Goal: Navigation & Orientation: Find specific page/section

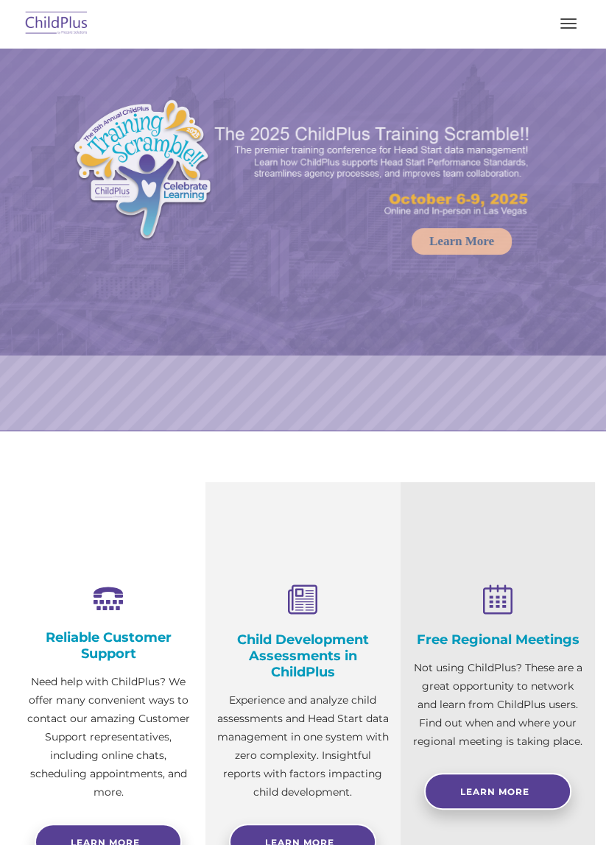
select select "MEDIUM"
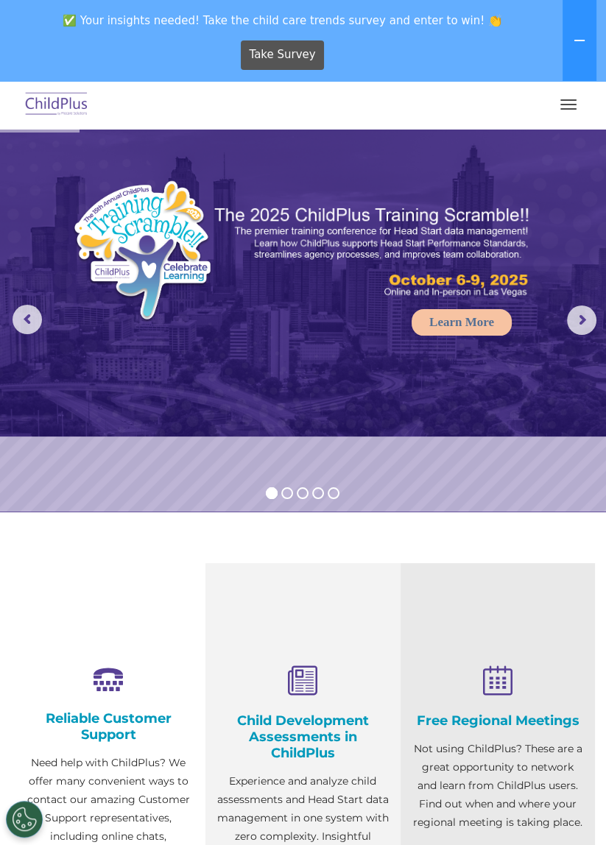
click at [554, 113] on button "button" at bounding box center [568, 105] width 31 height 24
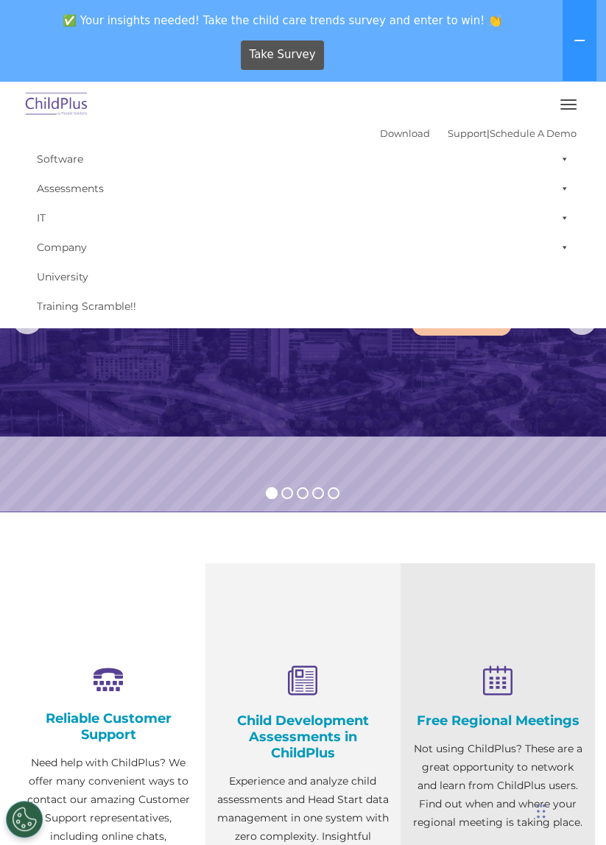
click at [554, 113] on button "button" at bounding box center [568, 105] width 31 height 24
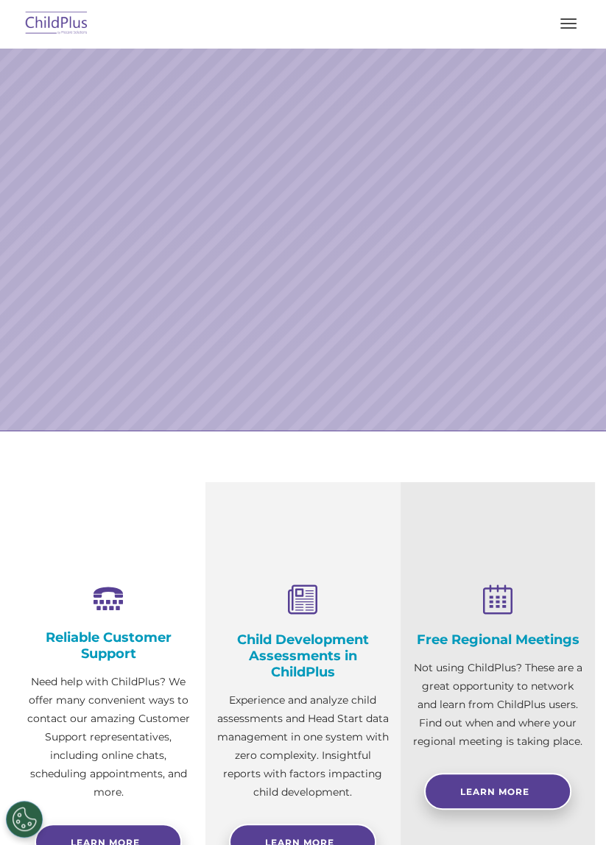
select select "MEDIUM"
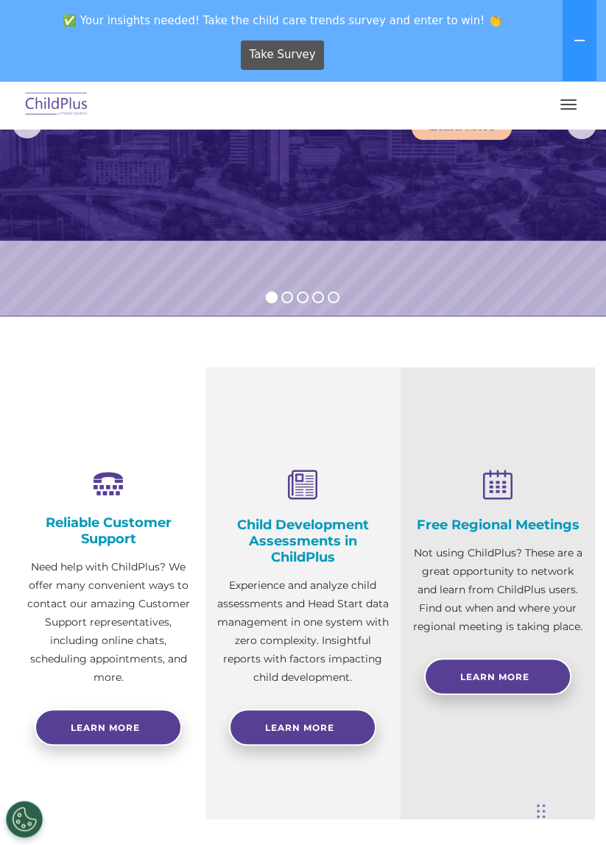
scroll to position [191, 0]
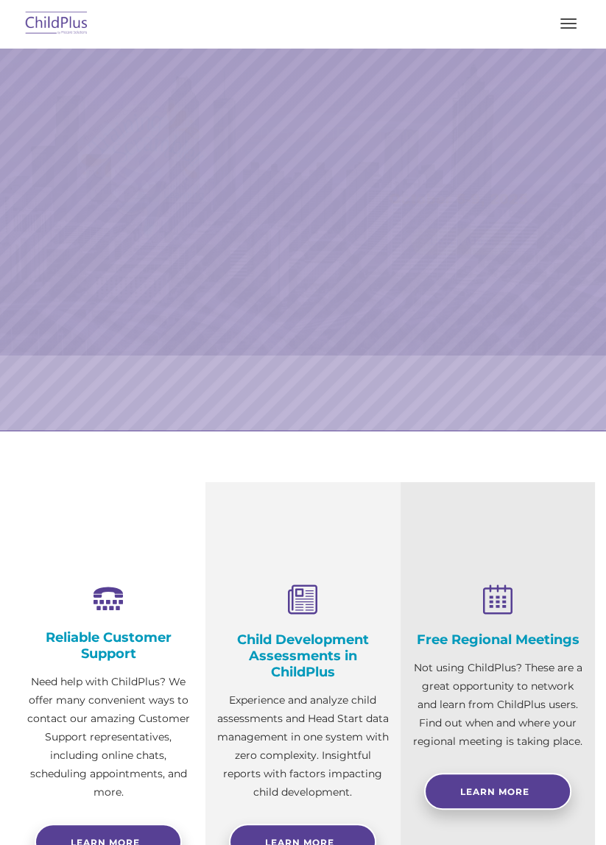
select select "MEDIUM"
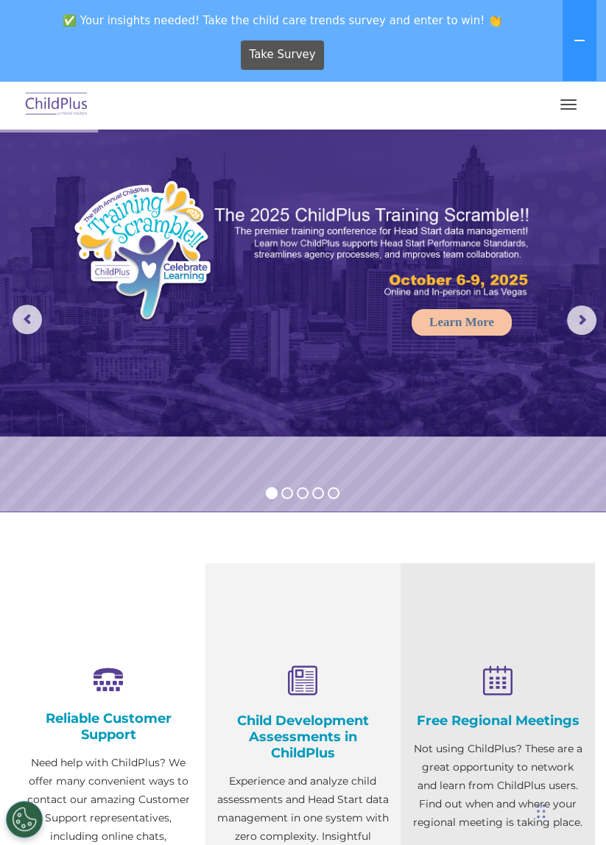
click at [572, 130] on rs-progress at bounding box center [303, 131] width 606 height 4
click at [565, 109] on span "button" at bounding box center [568, 108] width 16 height 1
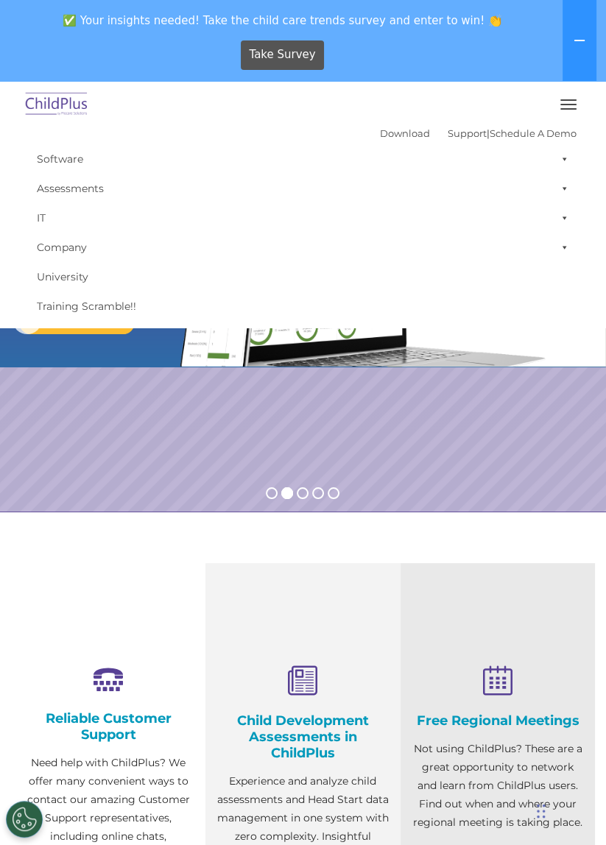
click at [60, 110] on img at bounding box center [56, 105] width 69 height 35
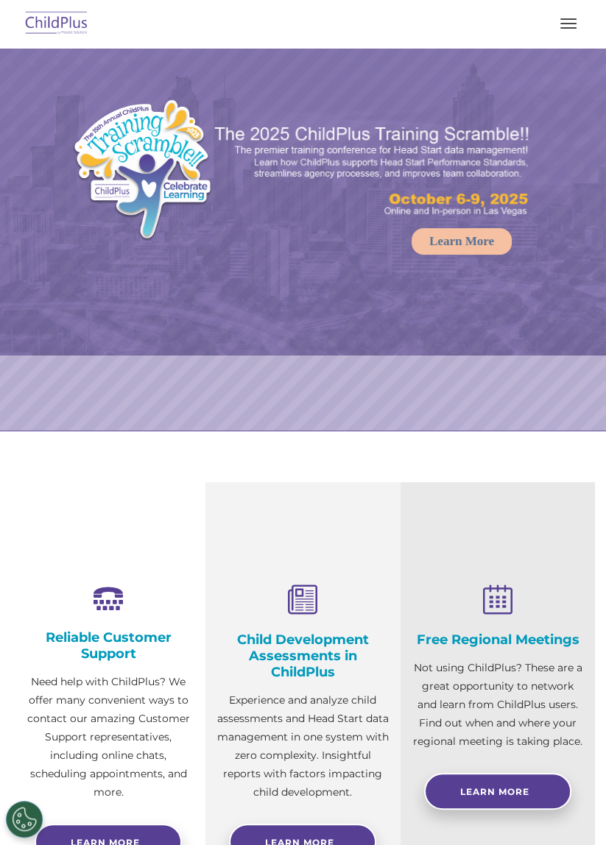
select select "MEDIUM"
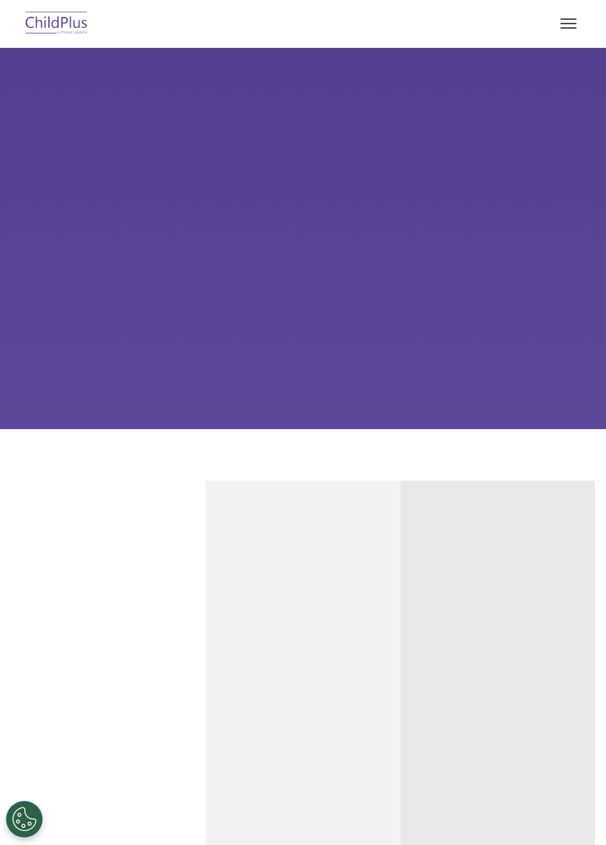
type input ""
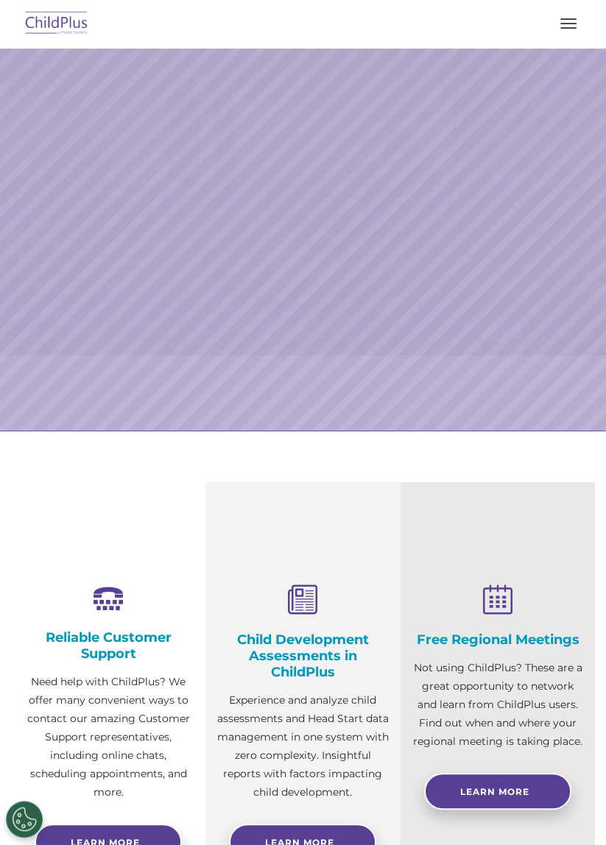
select select "MEDIUM"
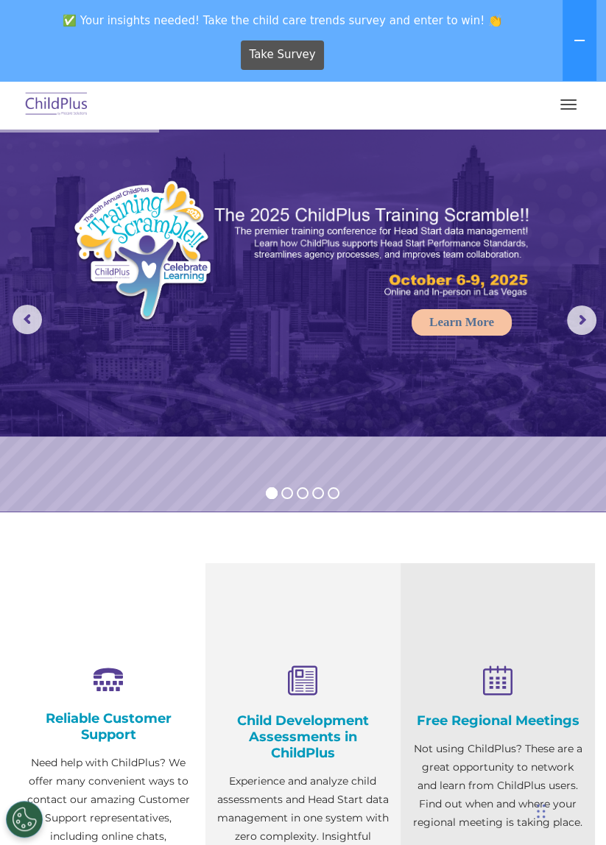
click at [575, 106] on button "button" at bounding box center [568, 105] width 31 height 24
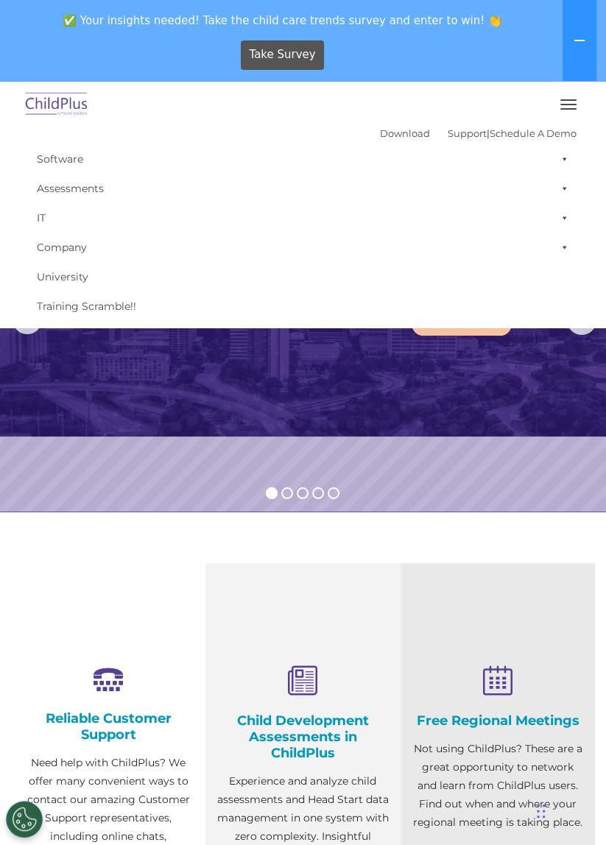
click at [98, 188] on link "Assessments" at bounding box center [302, 188] width 547 height 29
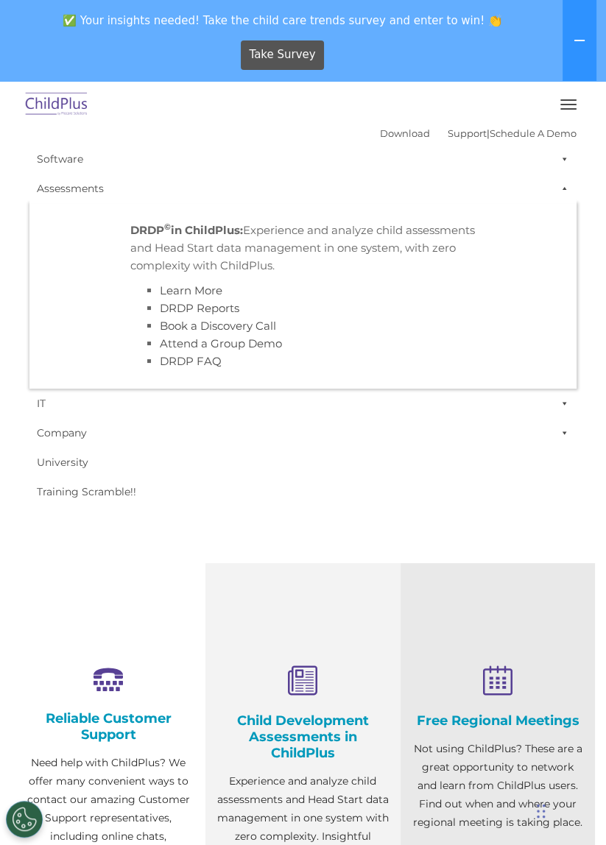
click at [554, 197] on span at bounding box center [561, 188] width 15 height 29
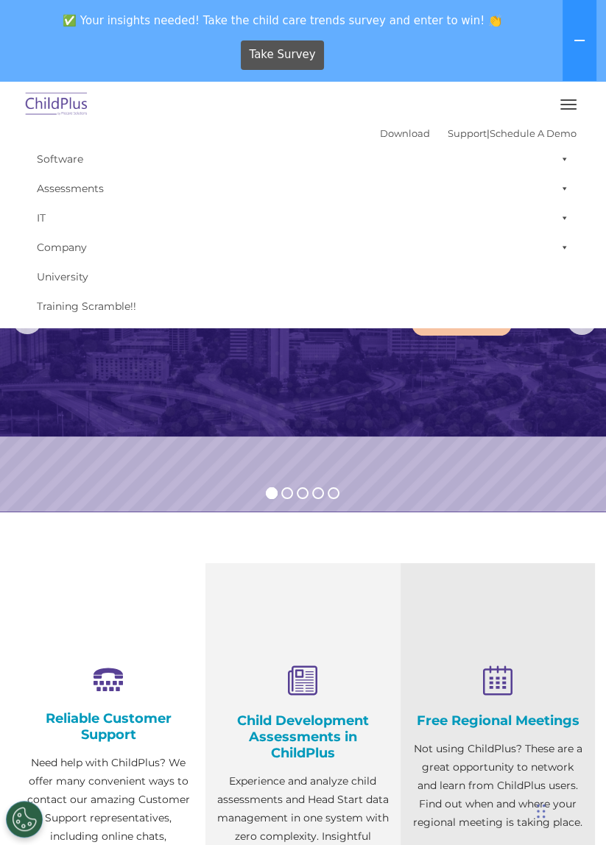
click at [558, 164] on span at bounding box center [561, 158] width 15 height 29
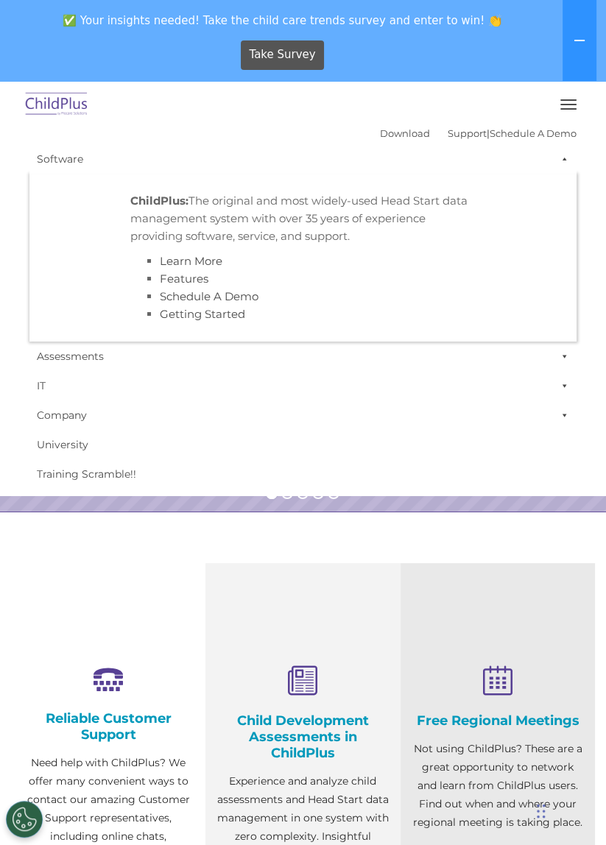
click at [556, 169] on span at bounding box center [561, 158] width 15 height 29
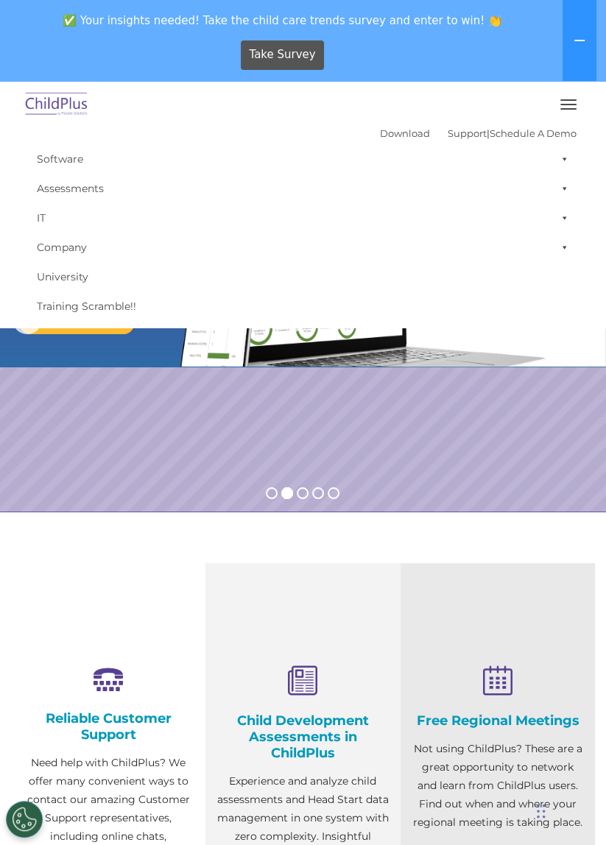
click at [102, 258] on link "Company" at bounding box center [302, 247] width 547 height 29
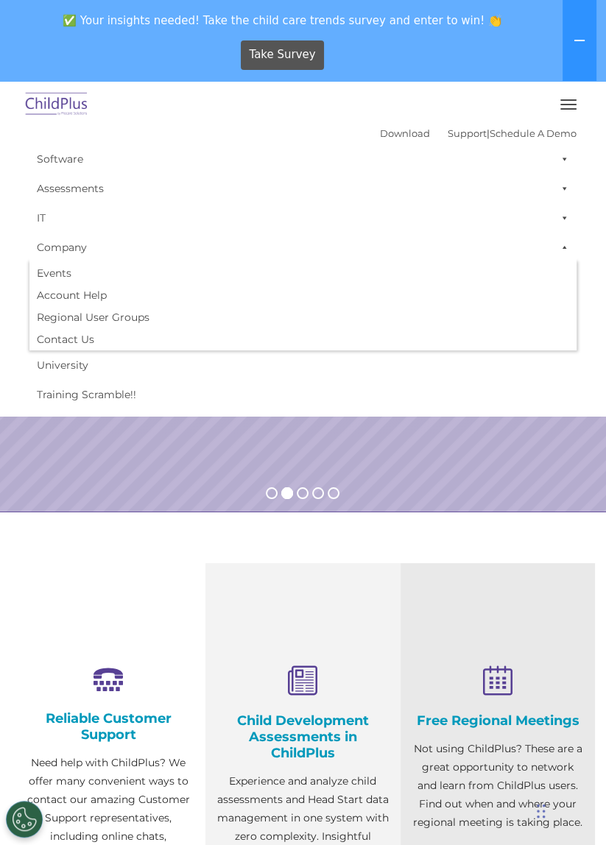
click at [186, 256] on link "Company" at bounding box center [302, 247] width 547 height 29
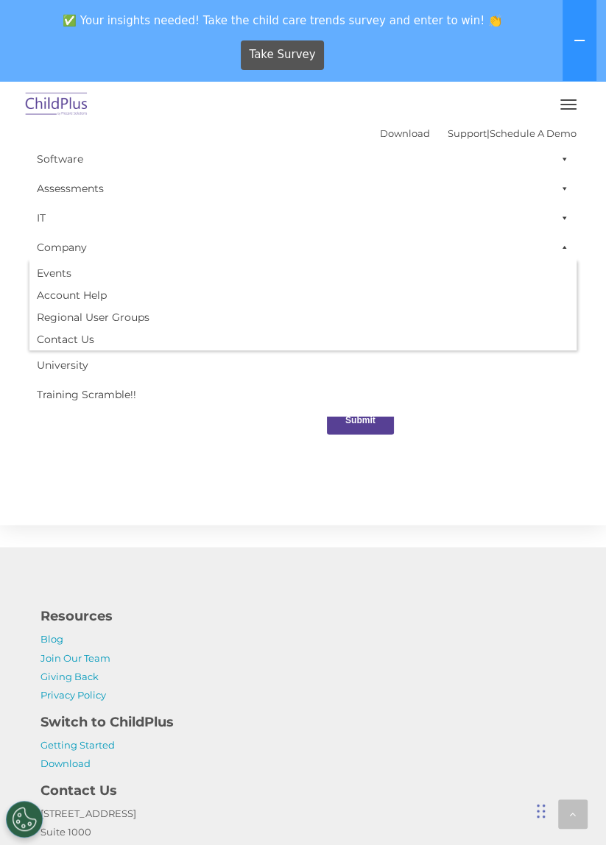
scroll to position [1605, 0]
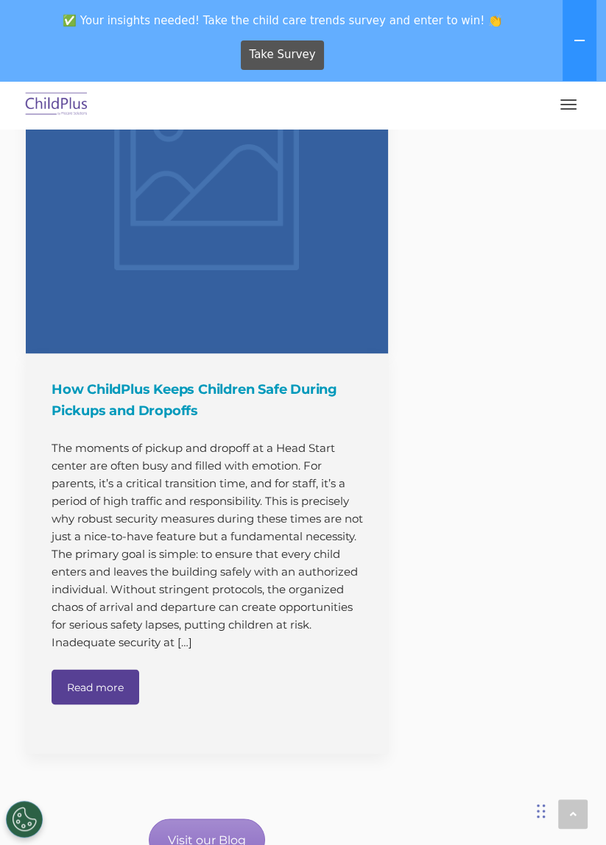
scroll to position [1702, 0]
